Goal: Register for event/course

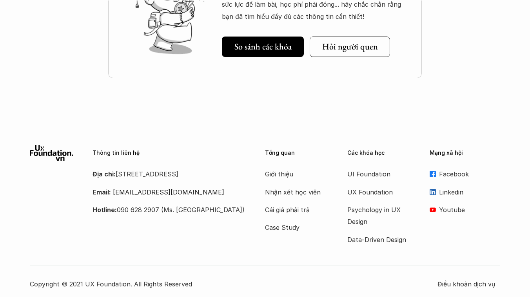
scroll to position [1163, 0]
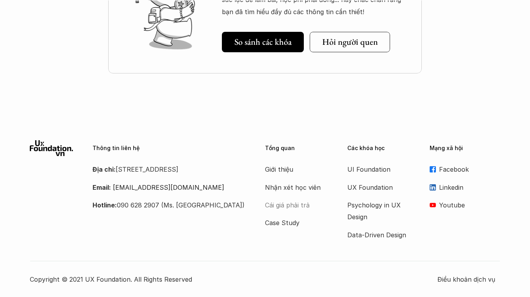
click at [289, 206] on p "Cái giá phải trả" at bounding box center [296, 205] width 63 height 12
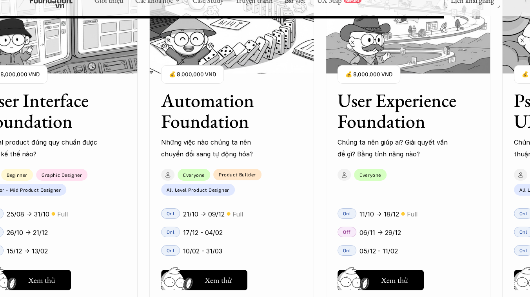
scroll to position [7107, 0]
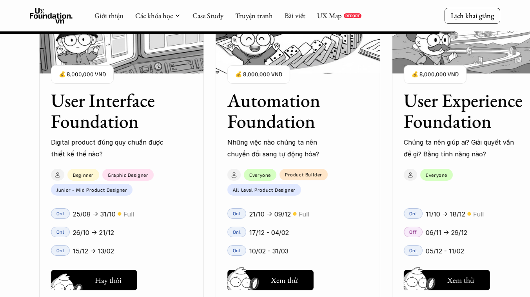
click at [91, 277] on button "Hay thôi Xem thử" at bounding box center [94, 279] width 86 height 20
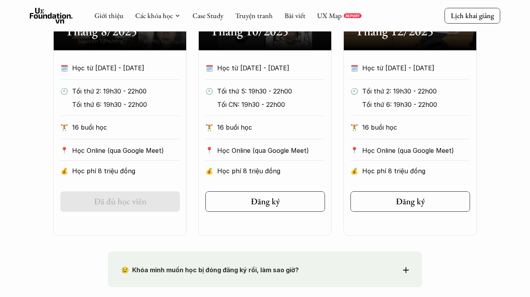
scroll to position [468, 0]
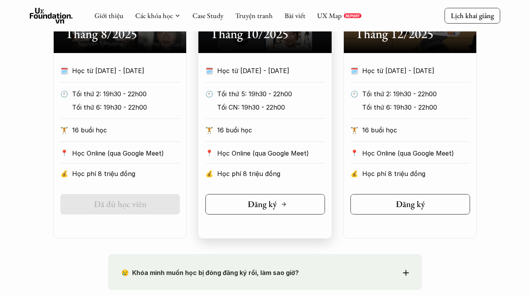
click at [249, 200] on h5 "Đăng ký" at bounding box center [262, 204] width 29 height 10
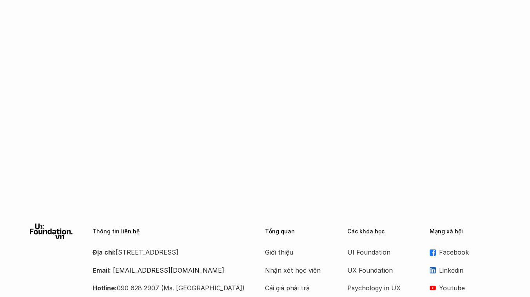
scroll to position [1332, 0]
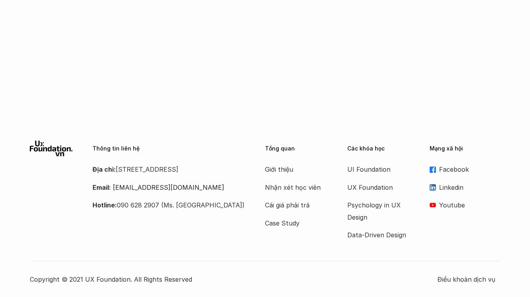
click at [438, 167] on link "Facebook" at bounding box center [465, 169] width 71 height 12
